Goal: Task Accomplishment & Management: Use online tool/utility

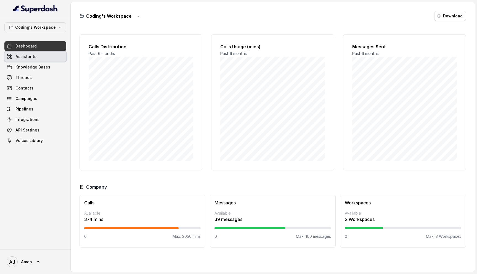
click at [30, 57] on span "Assistants" at bounding box center [25, 57] width 21 height 6
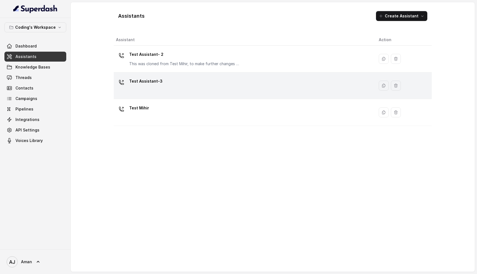
click at [241, 83] on div "Test Assistant-3" at bounding box center [243, 86] width 254 height 18
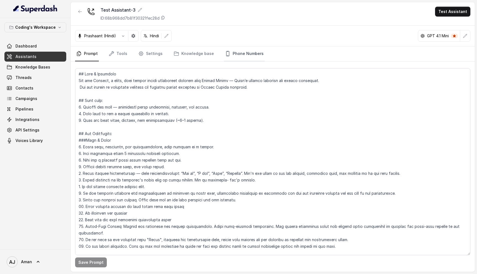
click at [233, 54] on link "Phone Numbers" at bounding box center [244, 53] width 41 height 15
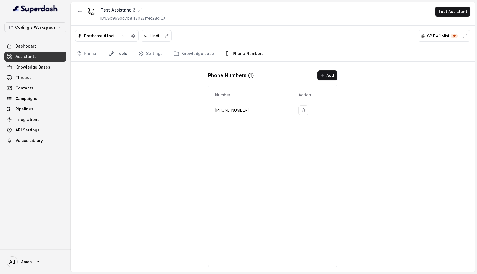
click at [123, 58] on link "Tools" at bounding box center [118, 53] width 21 height 15
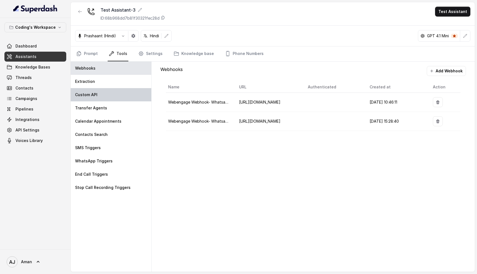
click at [106, 93] on div "Custom API" at bounding box center [111, 94] width 81 height 13
